Goal: Information Seeking & Learning: Find specific page/section

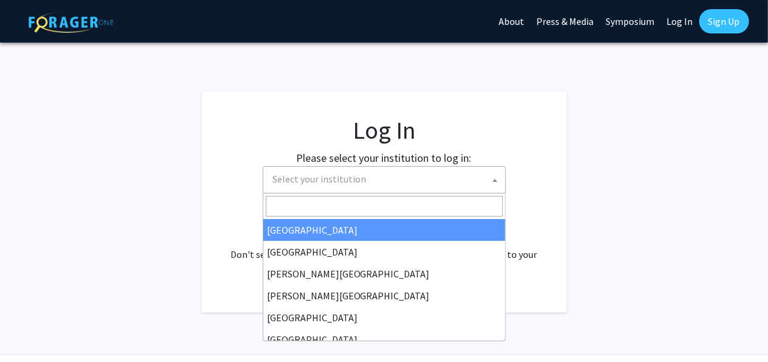
click at [345, 187] on span "Select your institution" at bounding box center [386, 179] width 237 height 25
select select "34"
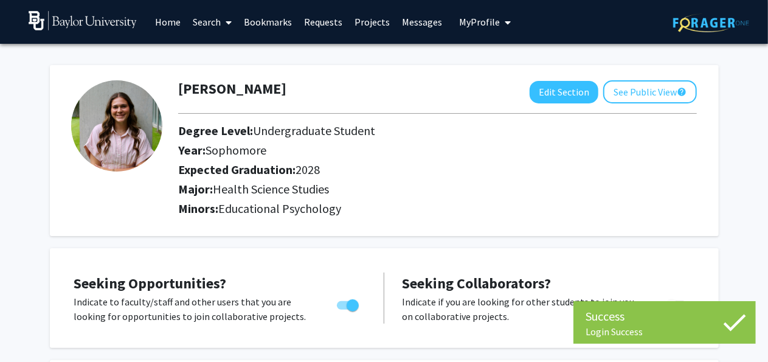
click at [219, 19] on link "Search" at bounding box center [212, 22] width 51 height 43
click at [227, 57] on span "Faculty/Staff" at bounding box center [231, 56] width 89 height 24
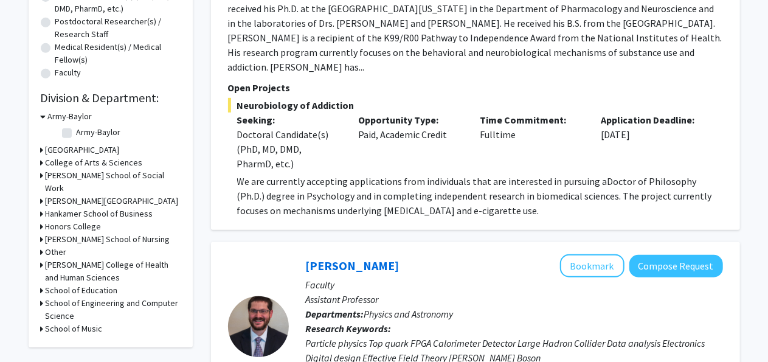
scroll to position [287, 0]
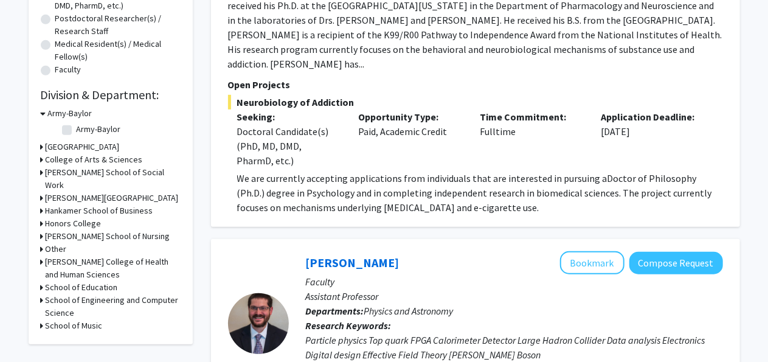
click at [108, 159] on h3 "College of Arts & Sciences" at bounding box center [94, 159] width 97 height 13
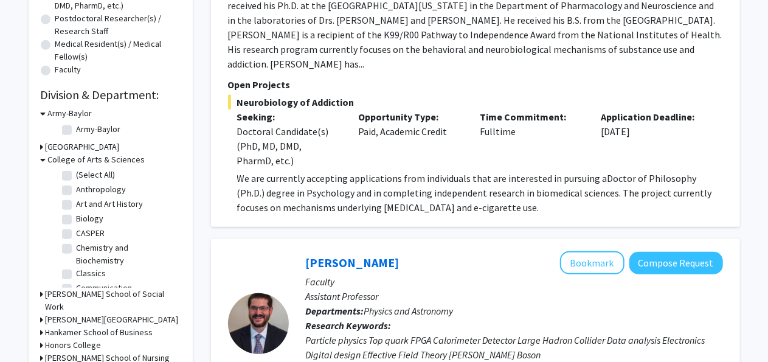
scroll to position [1, 0]
click at [77, 222] on label "Biology" at bounding box center [90, 218] width 27 height 13
click at [77, 220] on input "Biology" at bounding box center [81, 216] width 8 height 8
checkbox input "true"
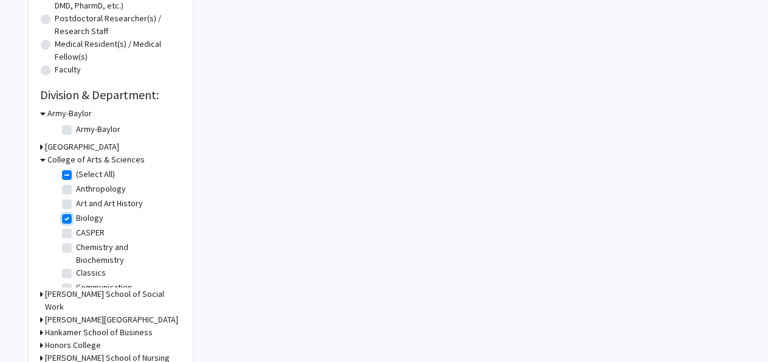
checkbox input "true"
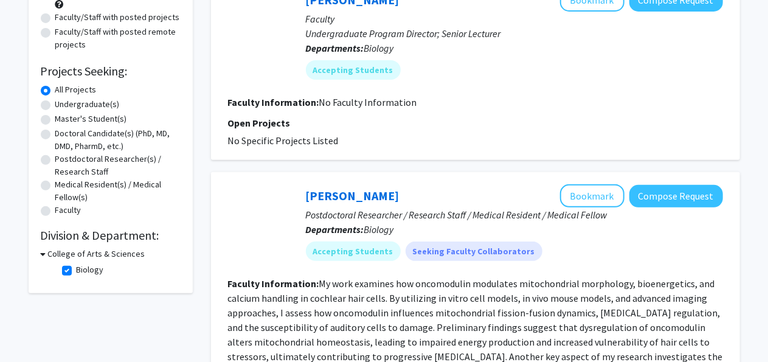
scroll to position [134, 0]
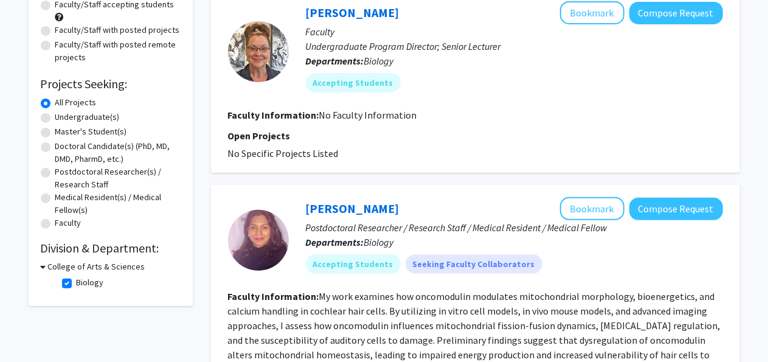
click at [44, 268] on icon at bounding box center [43, 266] width 5 height 13
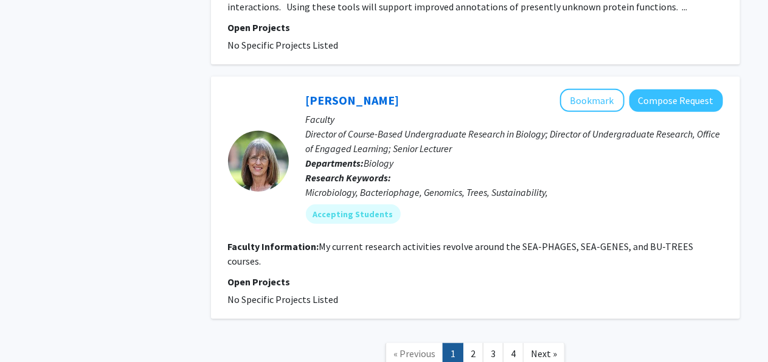
scroll to position [2659, 0]
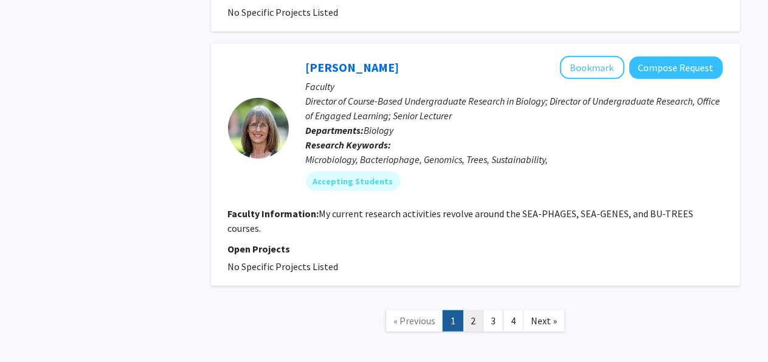
click at [466, 310] on link "2" at bounding box center [473, 320] width 21 height 21
